Goal: Check status: Check status

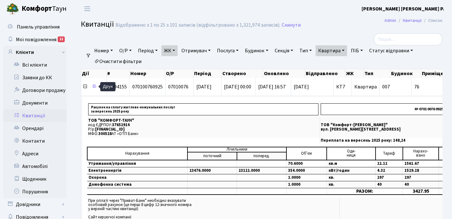
select select "25"
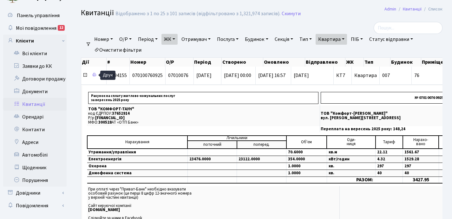
click at [347, 38] on link "Квартира" at bounding box center [331, 39] width 31 height 11
type input "7"
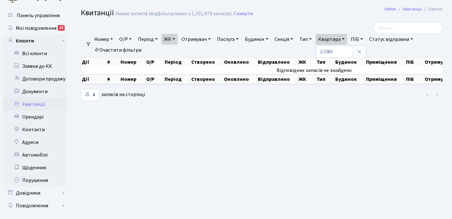
click at [176, 39] on link "ЖК" at bounding box center [170, 39] width 16 height 11
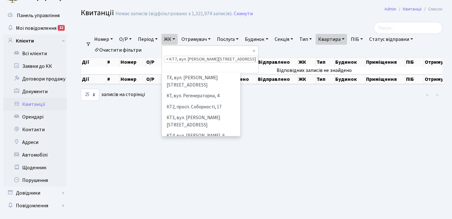
scroll to position [66, 0]
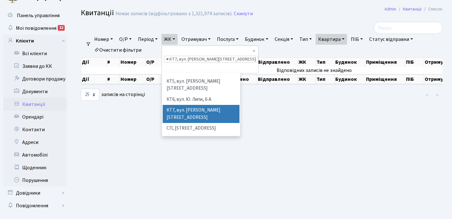
click at [169, 56] on span "×" at bounding box center [167, 59] width 2 height 6
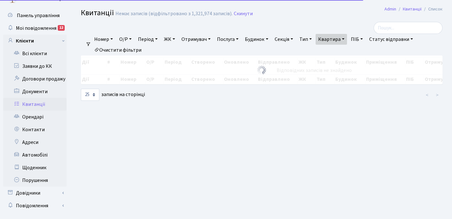
click at [176, 39] on link "ЖК" at bounding box center [170, 39] width 16 height 11
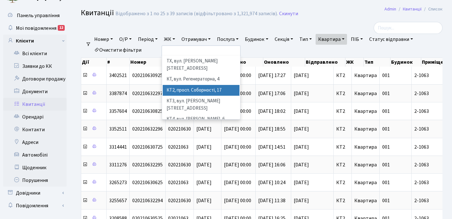
click at [187, 85] on li "КТ2, просп. Соборності, 17" at bounding box center [201, 90] width 77 height 11
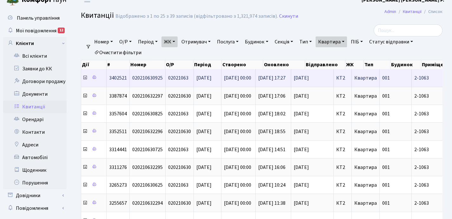
click at [84, 78] on icon at bounding box center [85, 77] width 5 height 5
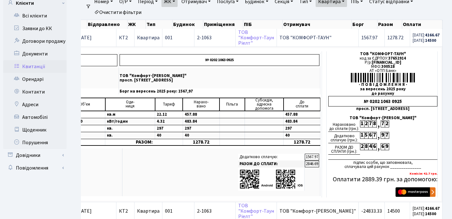
scroll to position [45, 0]
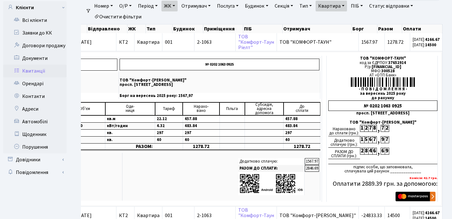
click at [347, 5] on link "Квартира" at bounding box center [331, 6] width 31 height 11
type input "2-1311"
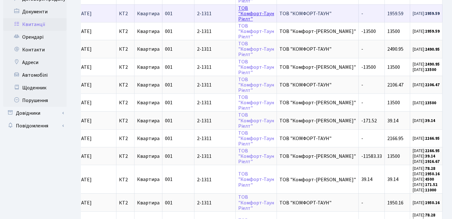
scroll to position [87, 0]
